Goal: Information Seeking & Learning: Learn about a topic

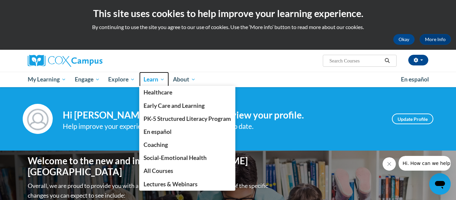
click at [159, 77] on span "Learn" at bounding box center [153, 79] width 21 height 8
click at [161, 79] on span "Learn" at bounding box center [153, 79] width 21 height 8
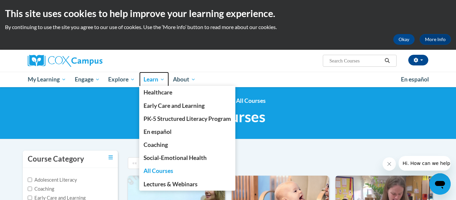
click at [160, 78] on span "Learn" at bounding box center [153, 79] width 21 height 8
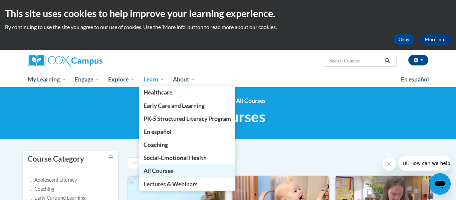
click at [179, 170] on link "All Courses" at bounding box center [187, 170] width 96 height 13
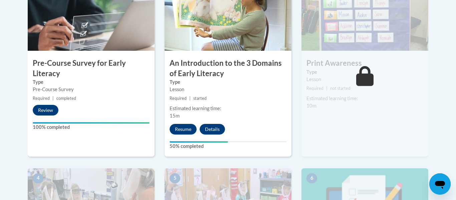
scroll to position [242, 0]
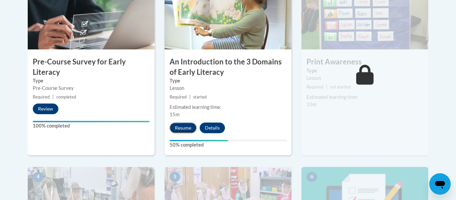
click at [188, 127] on button "Resume" at bounding box center [183, 127] width 27 height 11
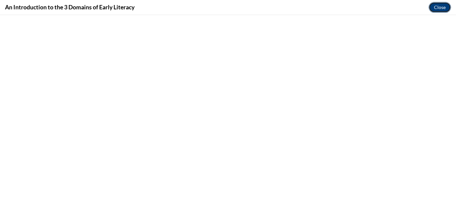
click at [445, 5] on button "Close" at bounding box center [439, 7] width 22 height 11
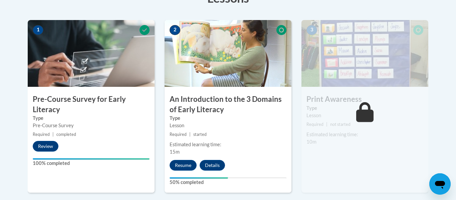
scroll to position [206, 0]
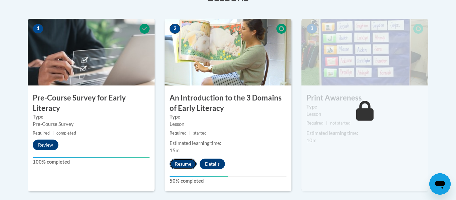
click at [184, 161] on button "Resume" at bounding box center [183, 164] width 27 height 11
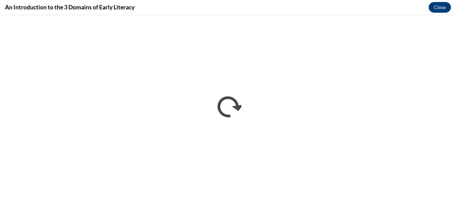
scroll to position [0, 0]
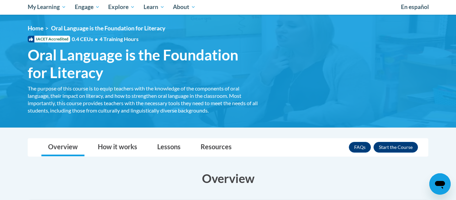
scroll to position [70, 0]
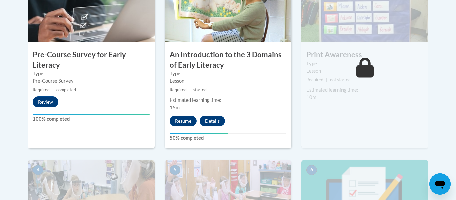
scroll to position [251, 0]
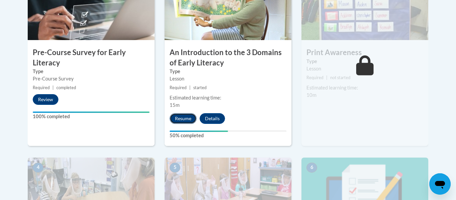
click at [186, 118] on button "Resume" at bounding box center [183, 118] width 27 height 11
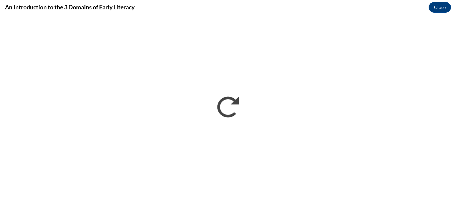
scroll to position [0, 0]
click at [316, 5] on div "An Introduction to the 3 Domains of Early Literacy Close" at bounding box center [228, 7] width 456 height 15
click at [185, 11] on div "An Introduction to the 3 Domains of Early Literacy Close" at bounding box center [228, 7] width 456 height 15
click at [378, 15] on iframe at bounding box center [228, 107] width 456 height 185
click at [455, 9] on div "An Introduction to the 3 Domains of Early Literacy Close" at bounding box center [228, 7] width 456 height 15
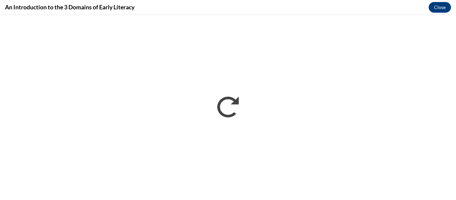
click at [455, 10] on div "An Introduction to the 3 Domains of Early Literacy Close" at bounding box center [228, 7] width 456 height 15
click at [455, 14] on div "An Introduction to the 3 Domains of Early Literacy Close" at bounding box center [228, 7] width 456 height 15
click at [220, 6] on div "An Introduction to the 3 Domains of Early Literacy Close" at bounding box center [228, 7] width 456 height 15
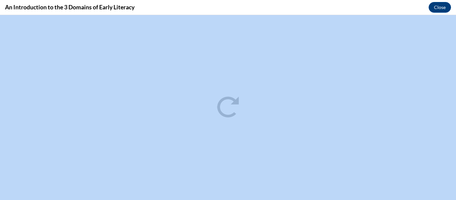
click at [220, 6] on div "An Introduction to the 3 Domains of Early Literacy Close" at bounding box center [228, 7] width 456 height 15
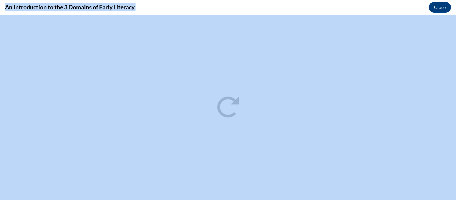
click at [220, 6] on div "An Introduction to the 3 Domains of Early Literacy Close" at bounding box center [228, 7] width 456 height 15
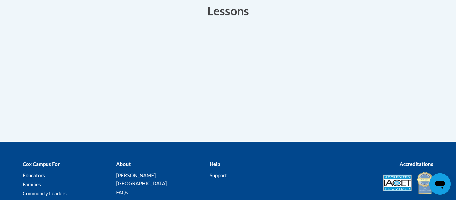
scroll to position [192, 0]
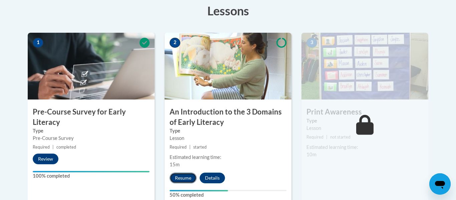
click at [182, 179] on button "Resume" at bounding box center [183, 178] width 27 height 11
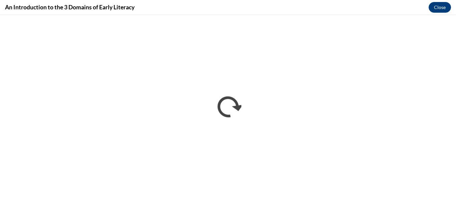
scroll to position [0, 0]
